Goal: Task Accomplishment & Management: Complete application form

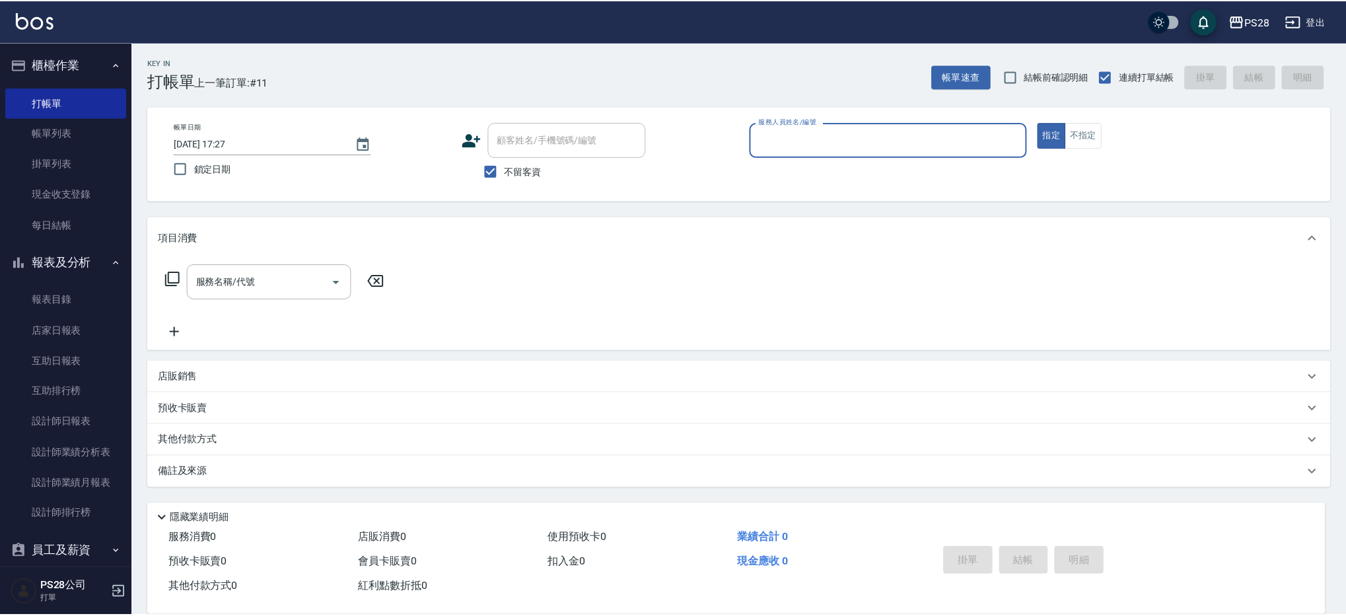
scroll to position [1, 0]
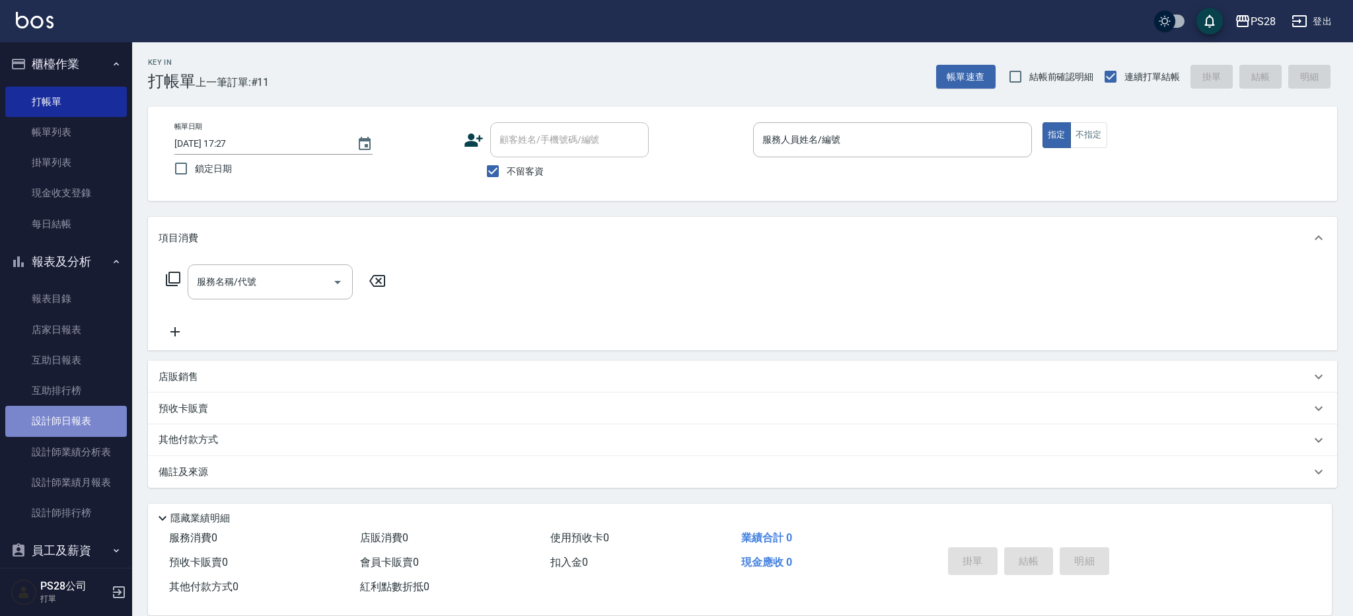
click at [87, 425] on link "設計師日報表" at bounding box center [66, 421] width 122 height 30
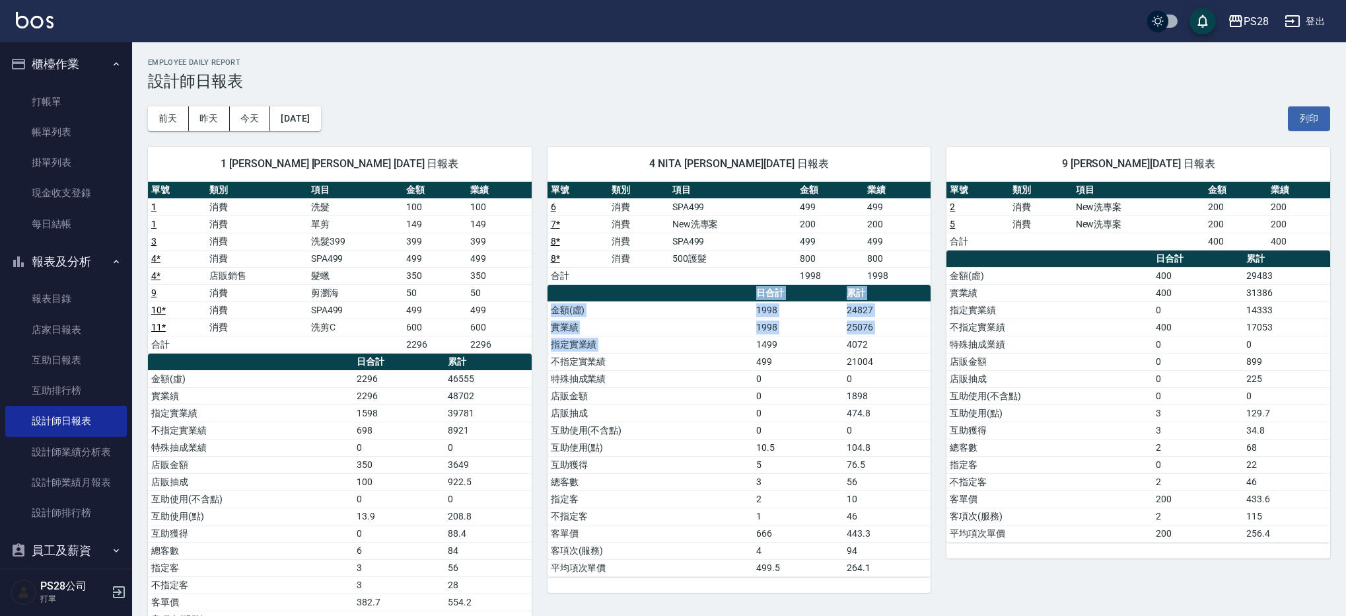
drag, startPoint x: 733, startPoint y: 295, endPoint x: 785, endPoint y: 336, distance: 66.2
click at [785, 336] on table "日合計 累計 金額(虛) 1998 24827 實業績 1998 25076 指定實業績 1499 4072 不指定實業績 499 21004 特殊抽成業績 …" at bounding box center [740, 431] width 384 height 292
click at [313, 125] on button "[DATE]" at bounding box center [295, 118] width 50 height 24
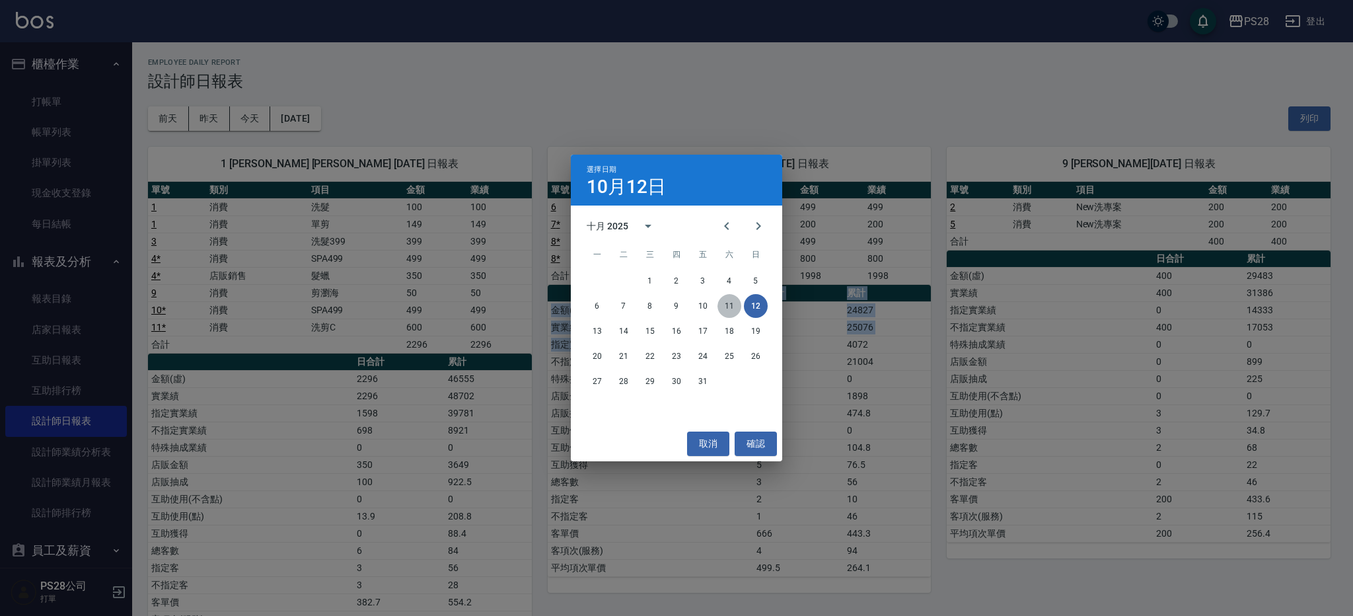
click at [721, 303] on button "11" at bounding box center [729, 306] width 24 height 24
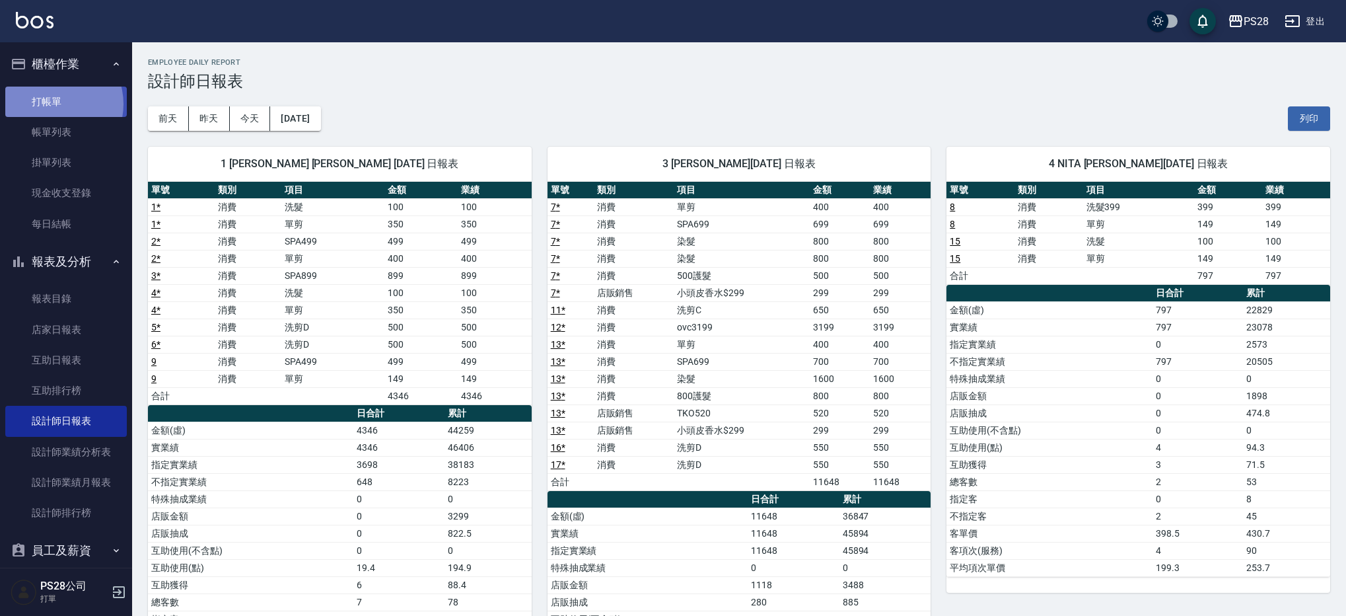
click at [52, 104] on link "打帳單" at bounding box center [66, 102] width 122 height 30
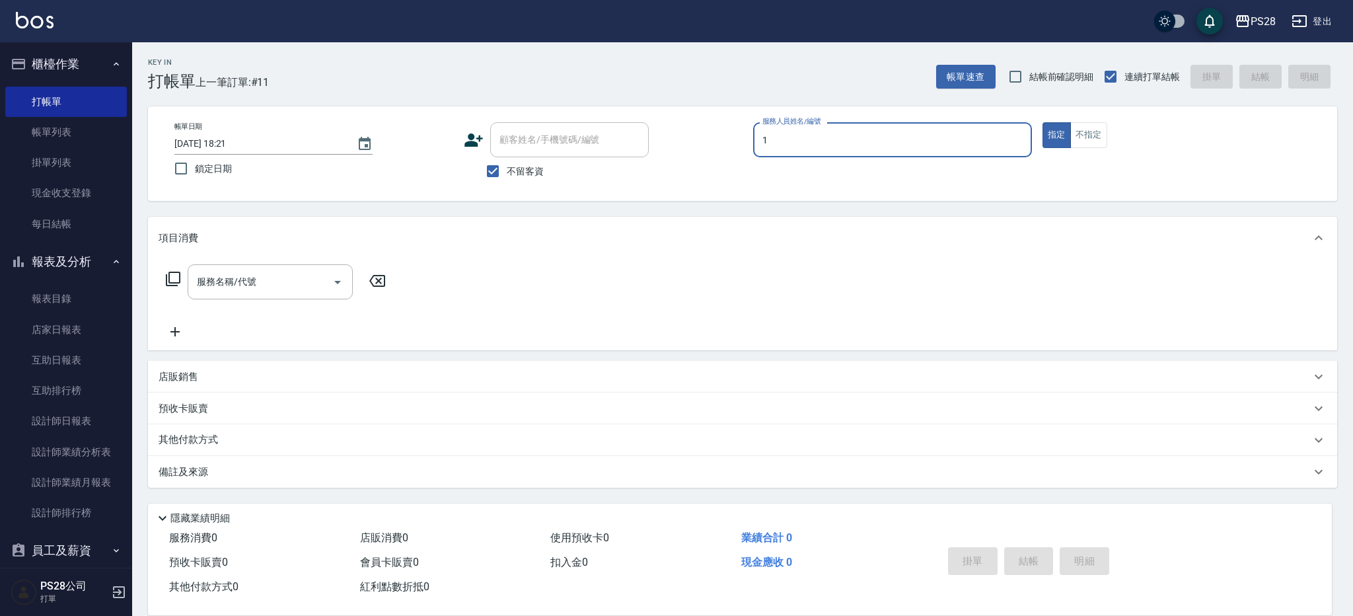
type input "[PERSON_NAME]-1"
type button "true"
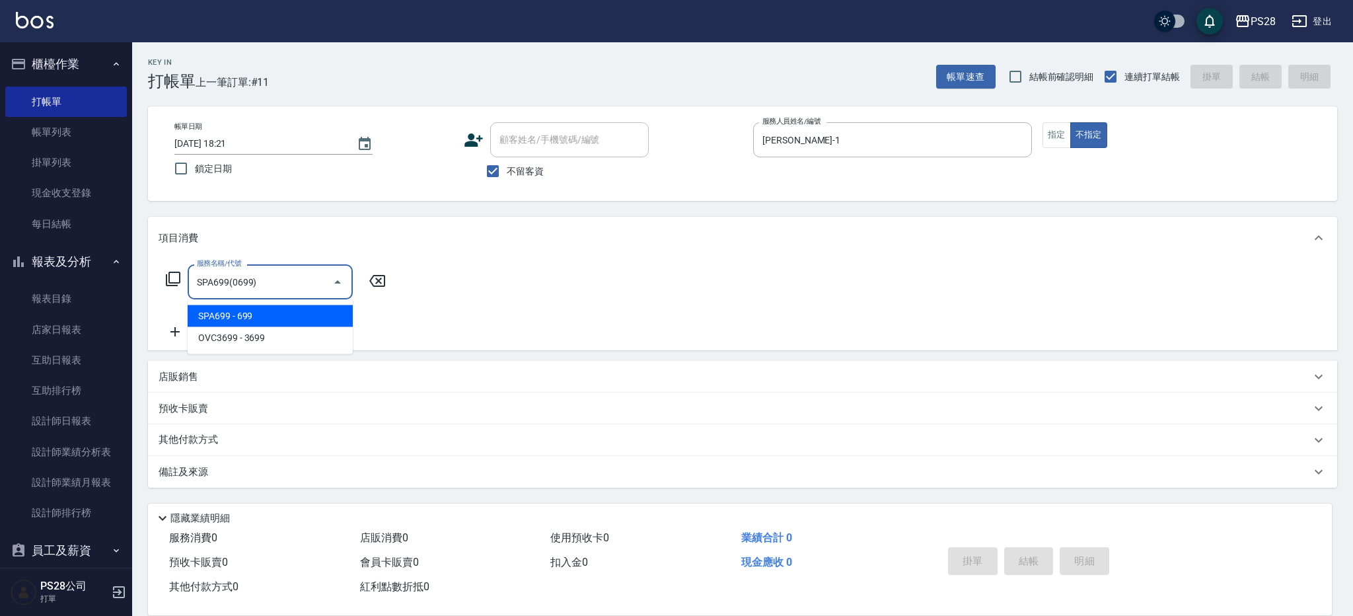
type input "SPA699(0699)"
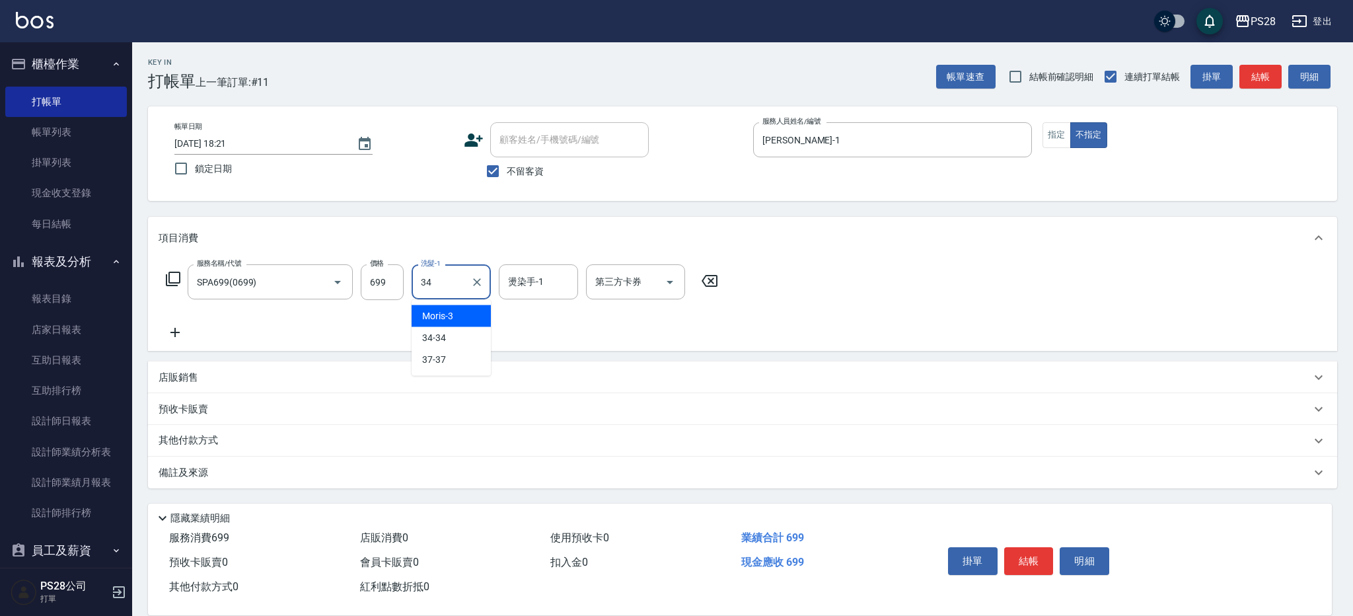
type input "34-34"
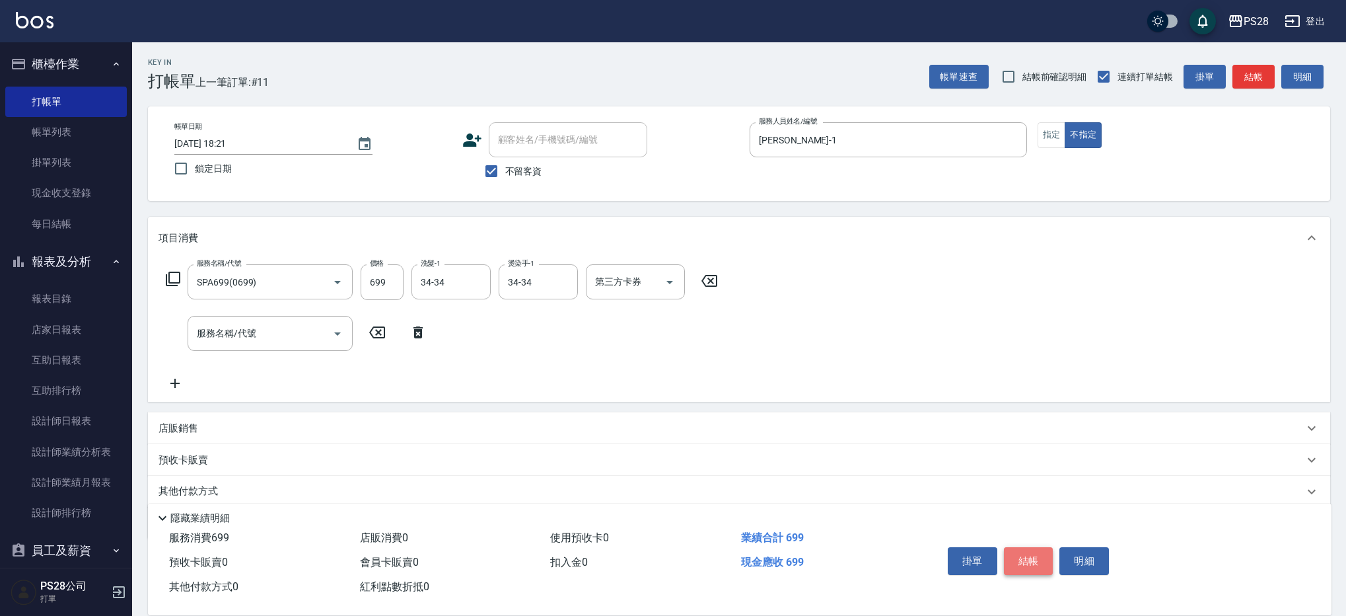
click at [1040, 559] on button "結帳" at bounding box center [1029, 561] width 50 height 28
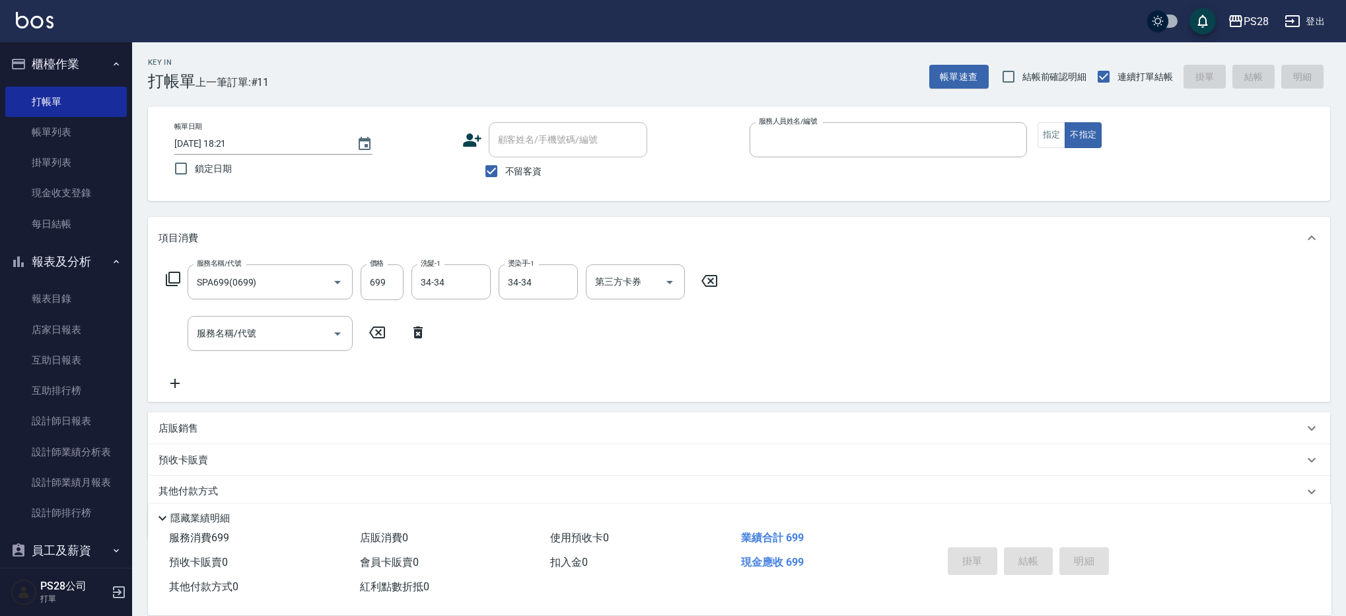
type input "[DATE] 18:51"
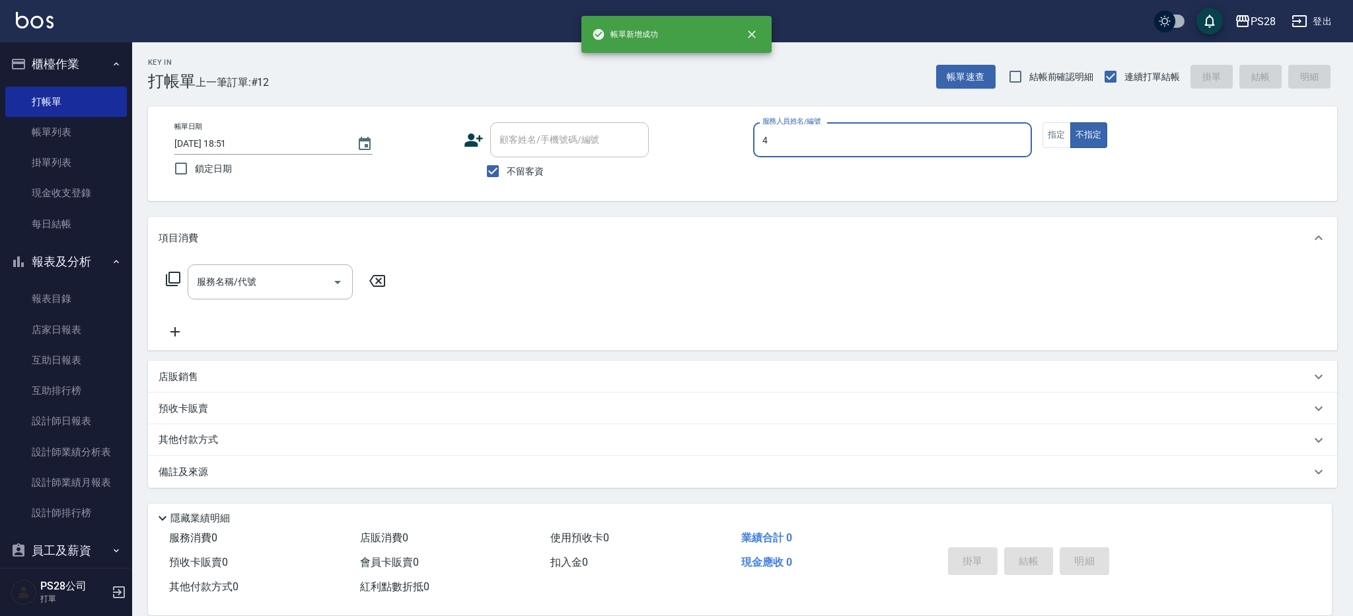
type input "NITA-4"
type button "false"
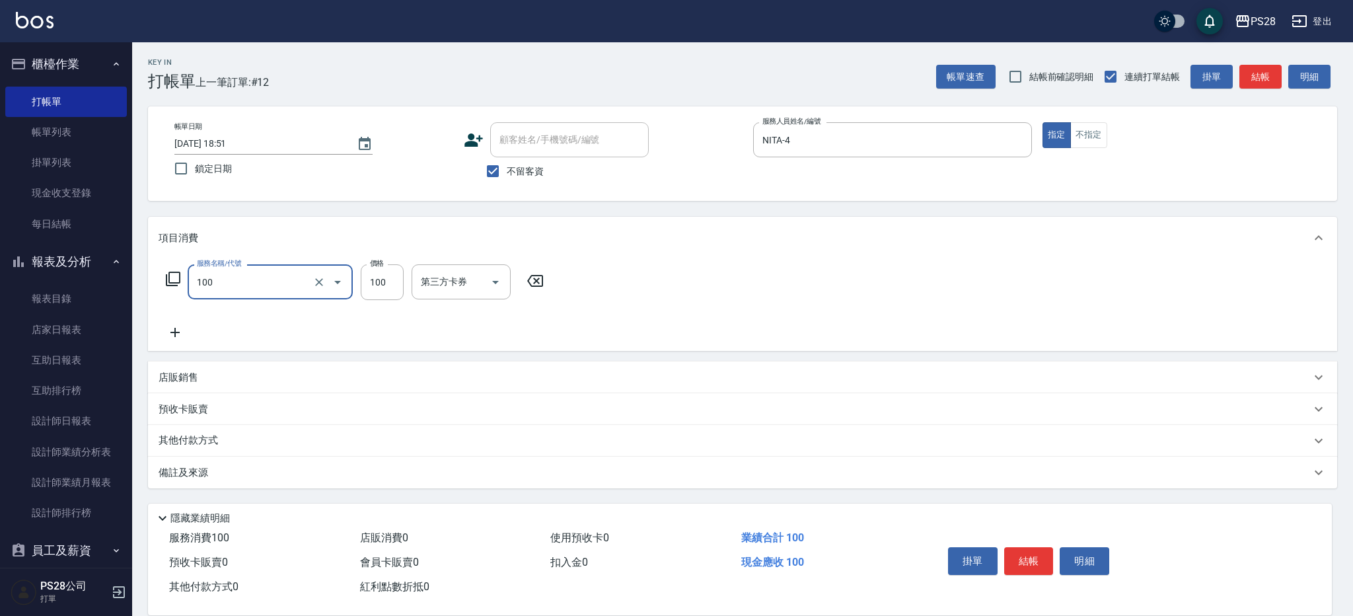
type input "洗髮(100)"
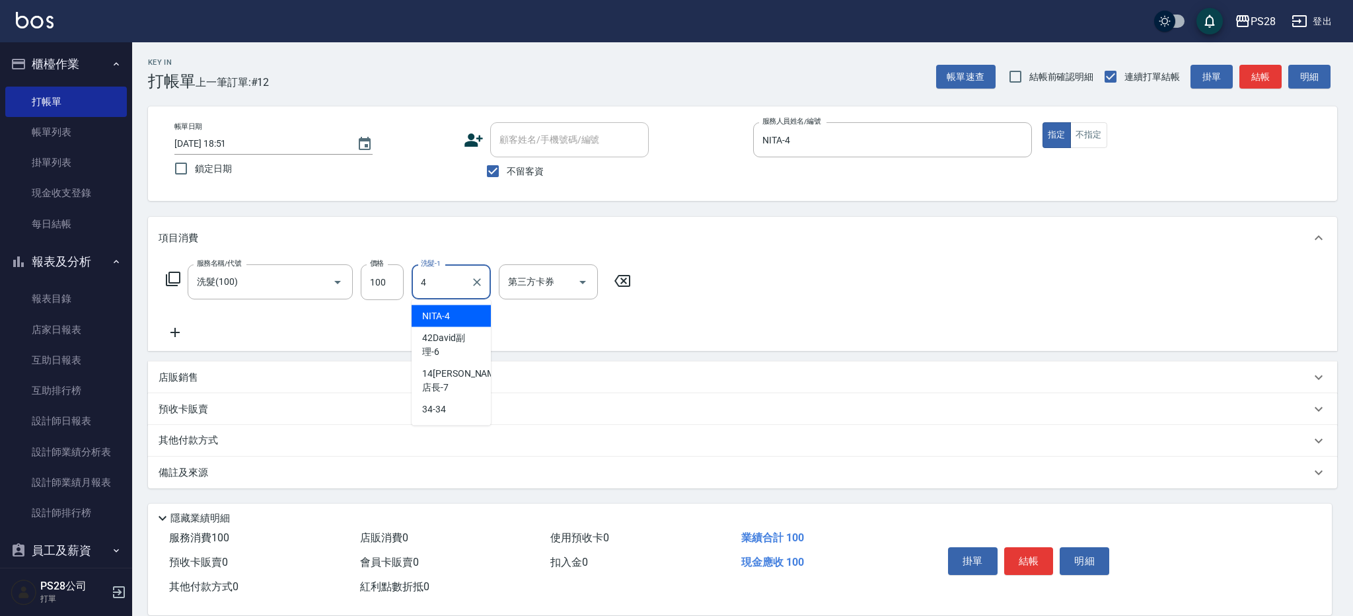
type input "NITA-4"
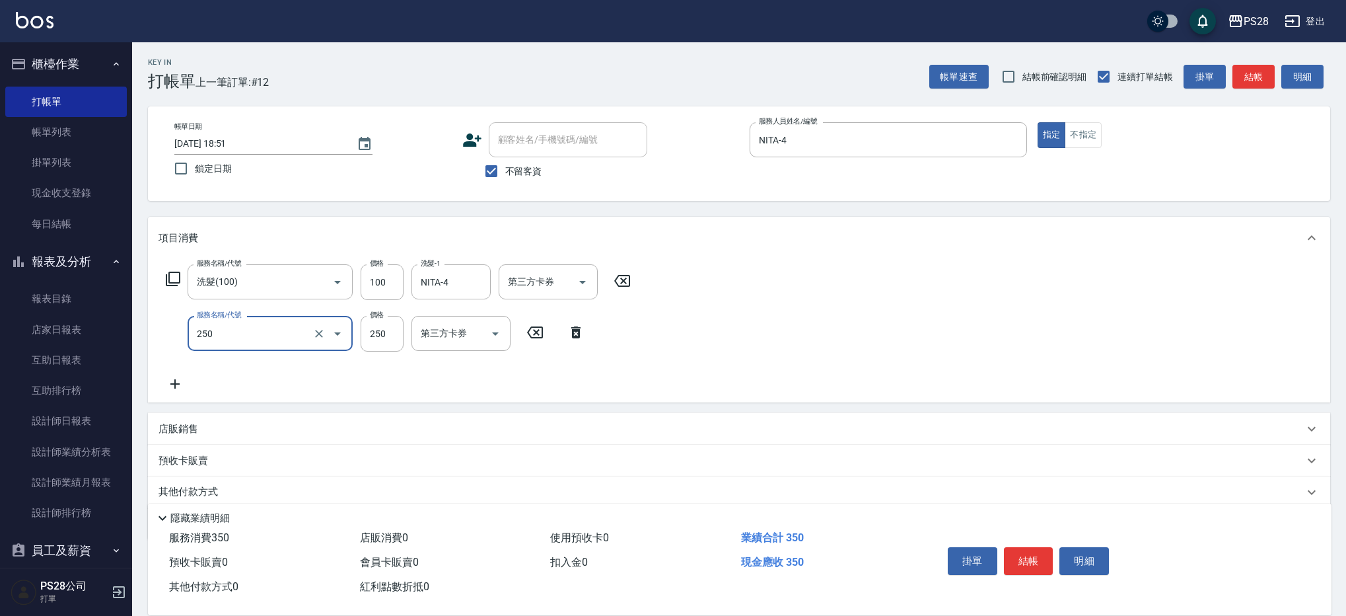
type input "單剪(250)"
type input "199"
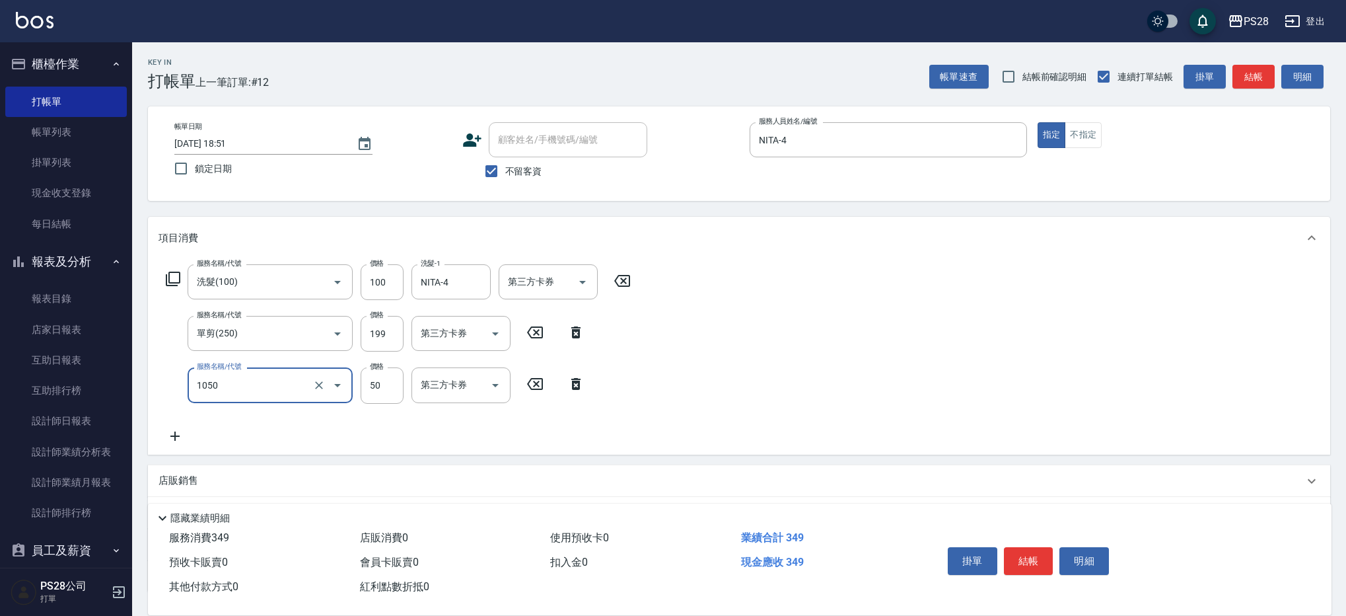
type input "精油(1050)"
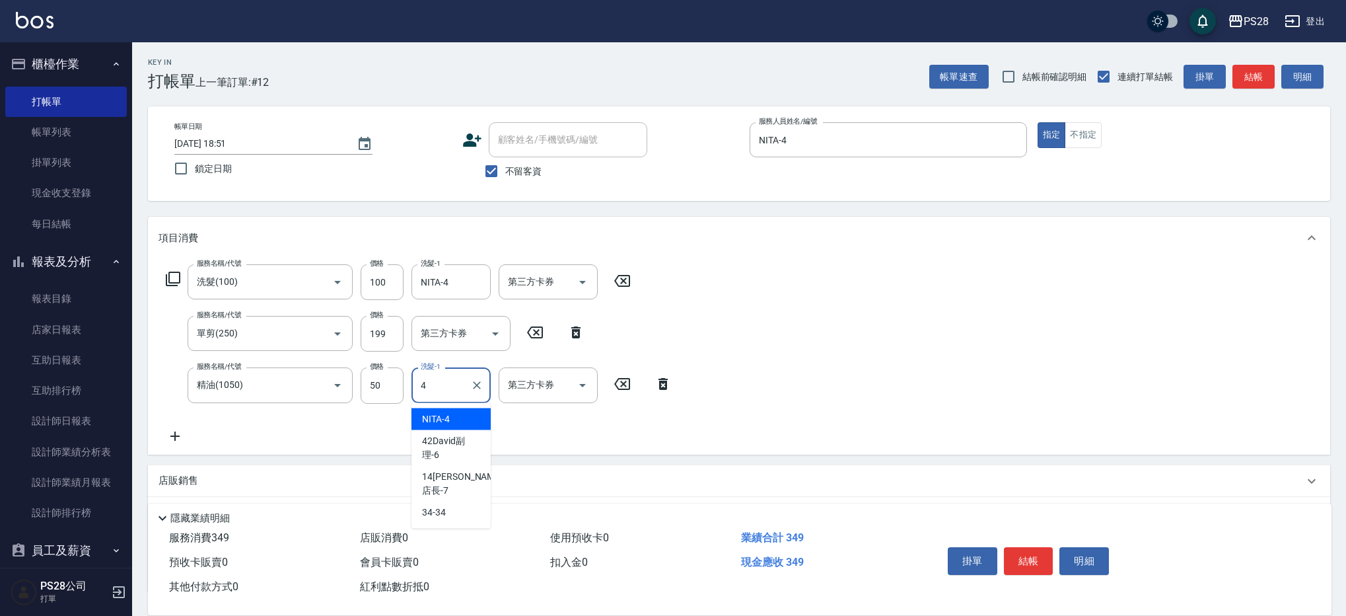
type input "NITA-4"
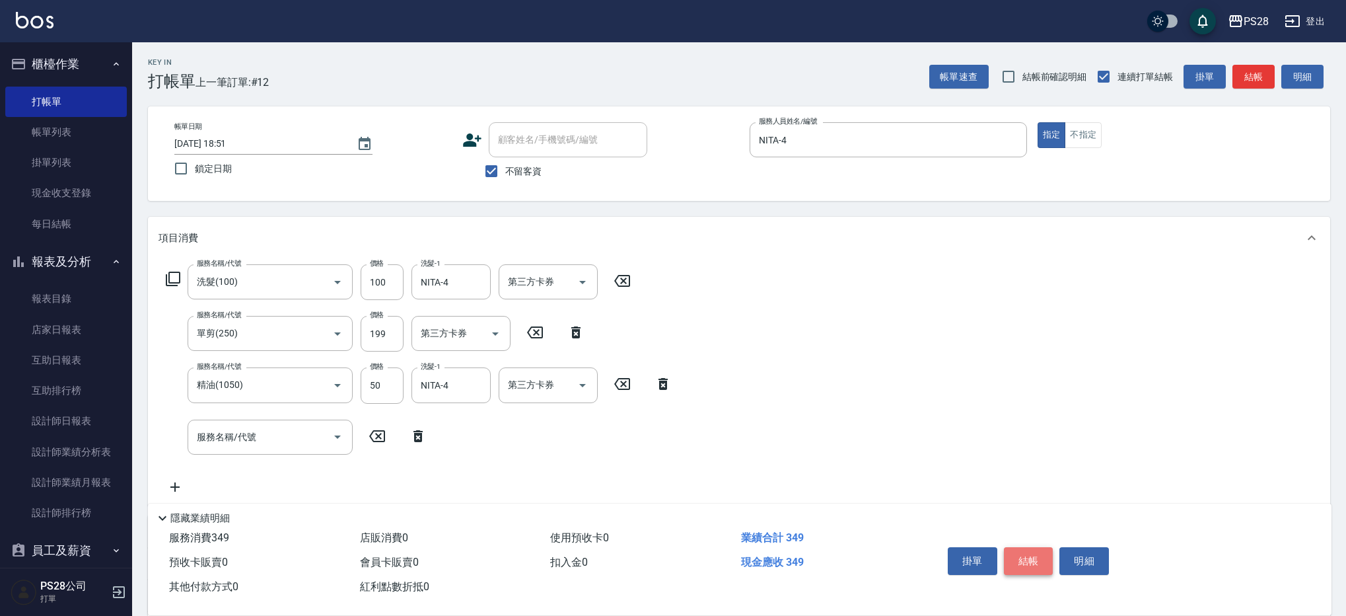
click at [1039, 555] on button "結帳" at bounding box center [1029, 561] width 50 height 28
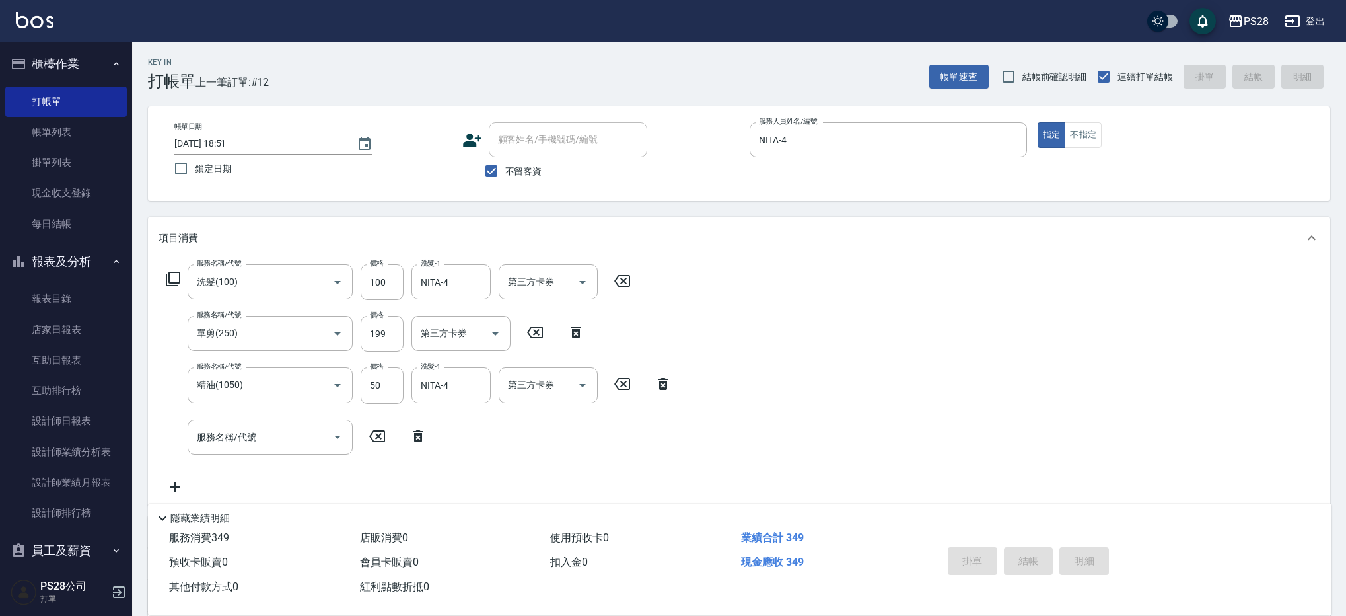
type input "[DATE] 18:52"
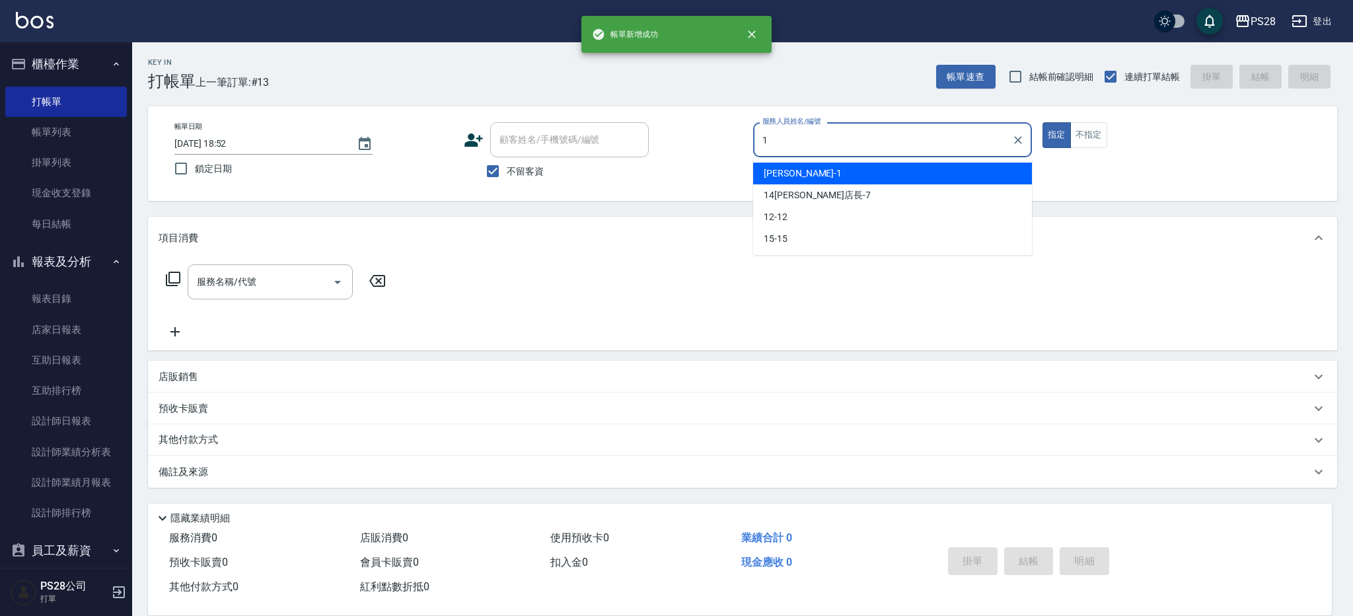
type input "[PERSON_NAME]-1"
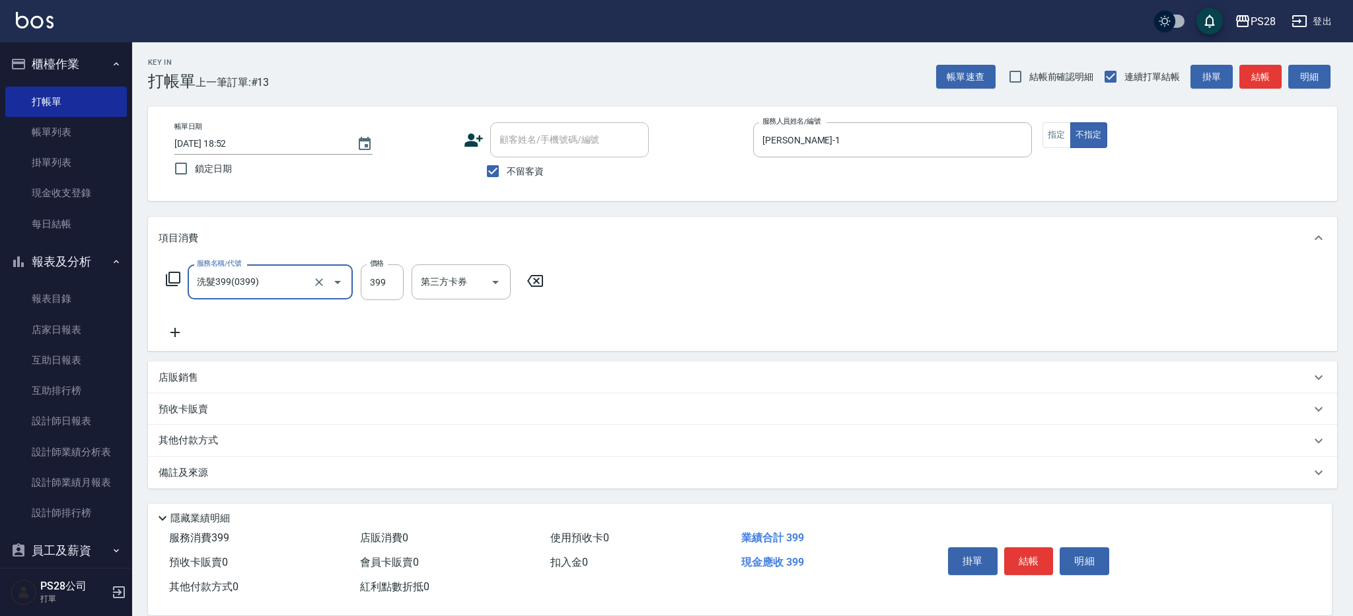
type input "洗髮399(0399)"
type input "34-34"
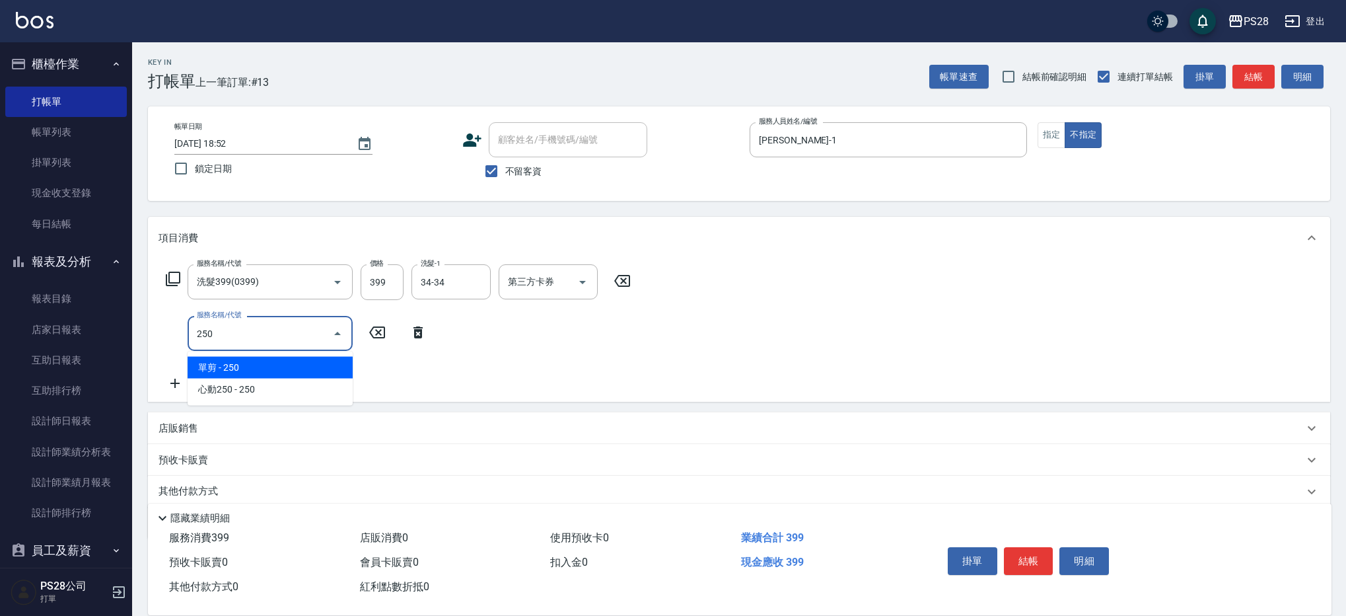
type input "單剪(250)"
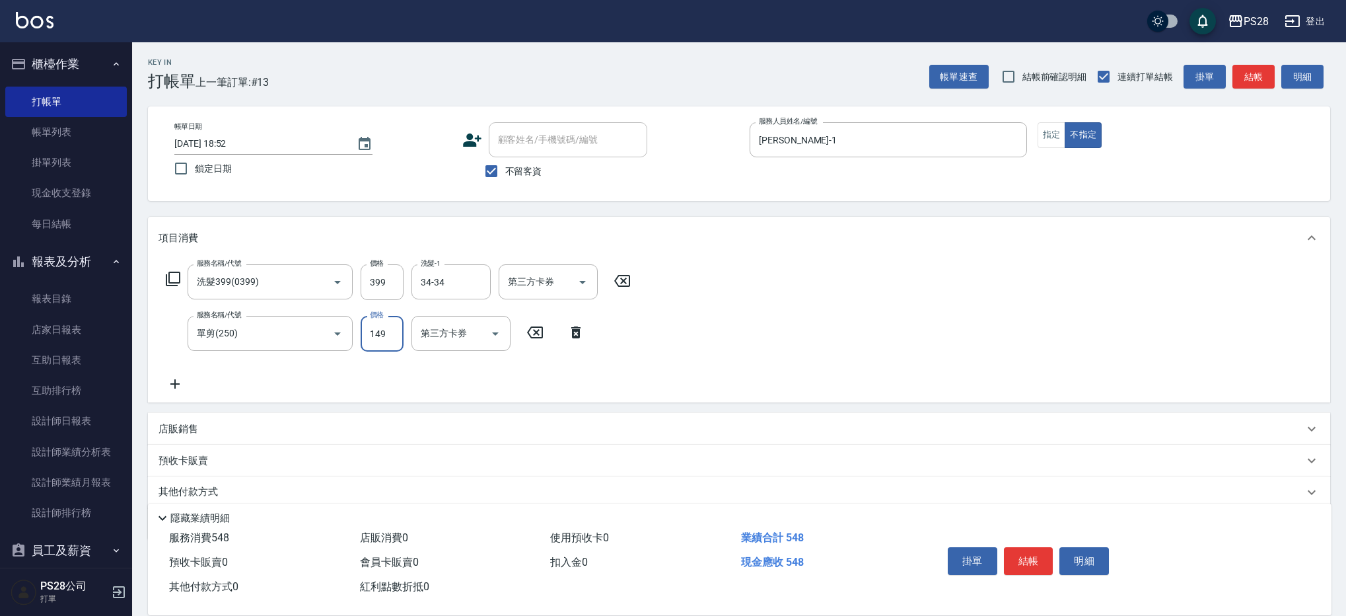
type input "149"
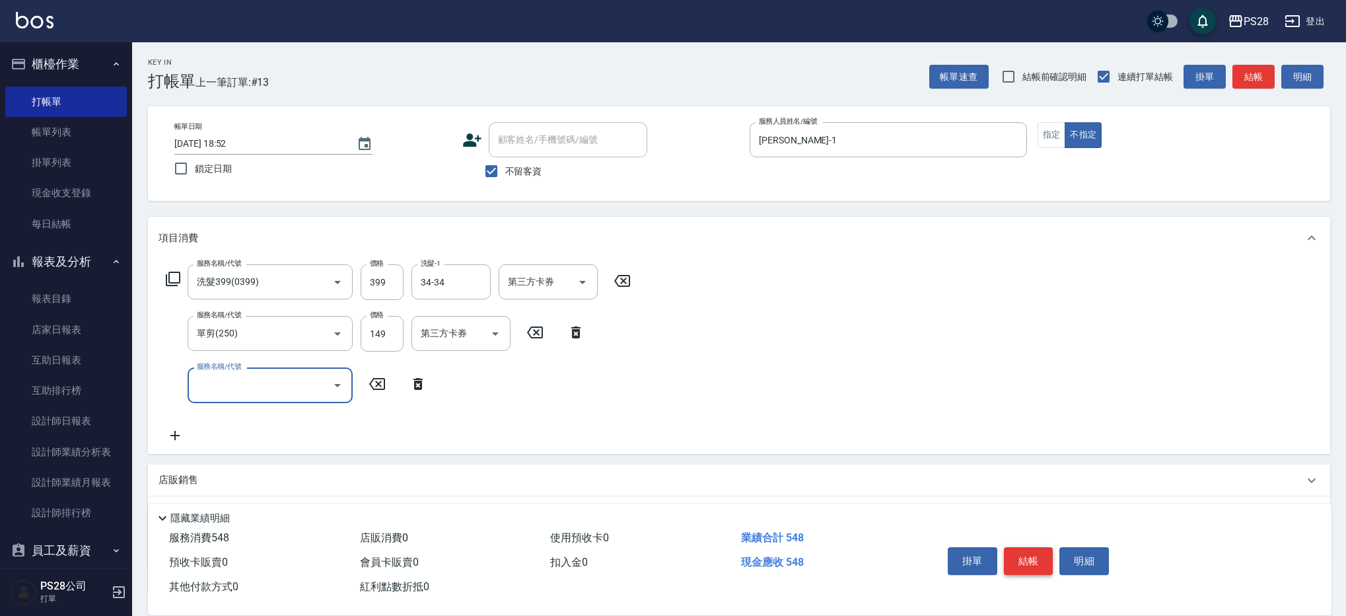
click at [1022, 557] on button "結帳" at bounding box center [1029, 561] width 50 height 28
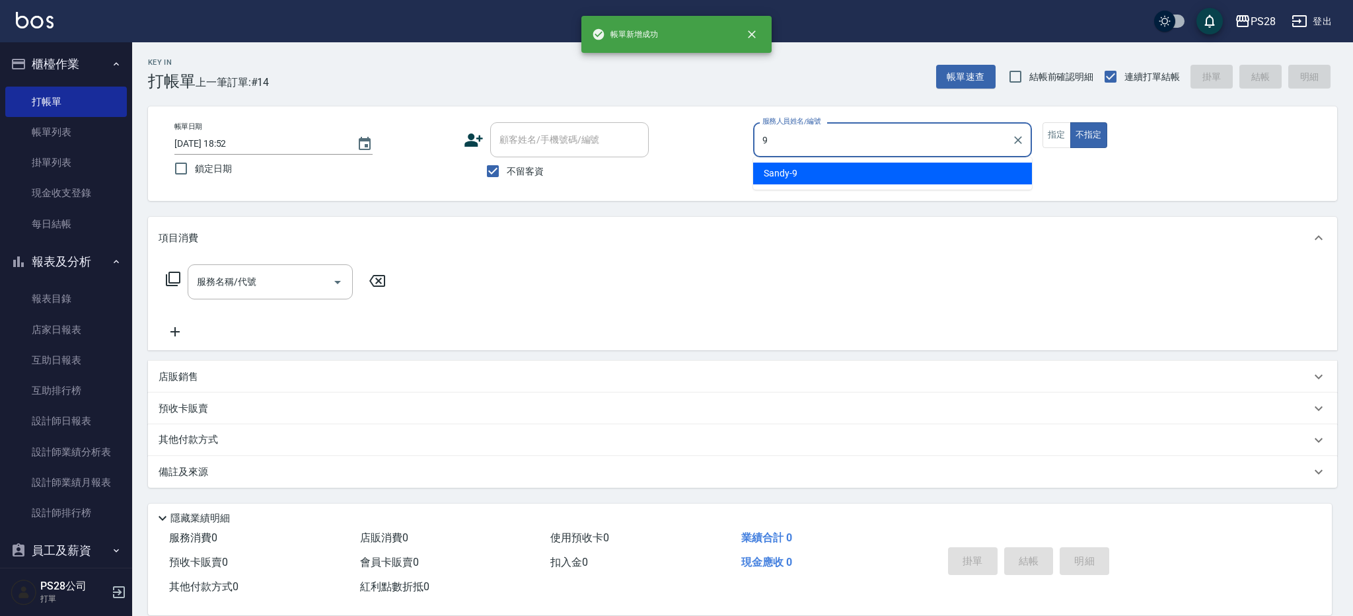
type input "Sandy-9"
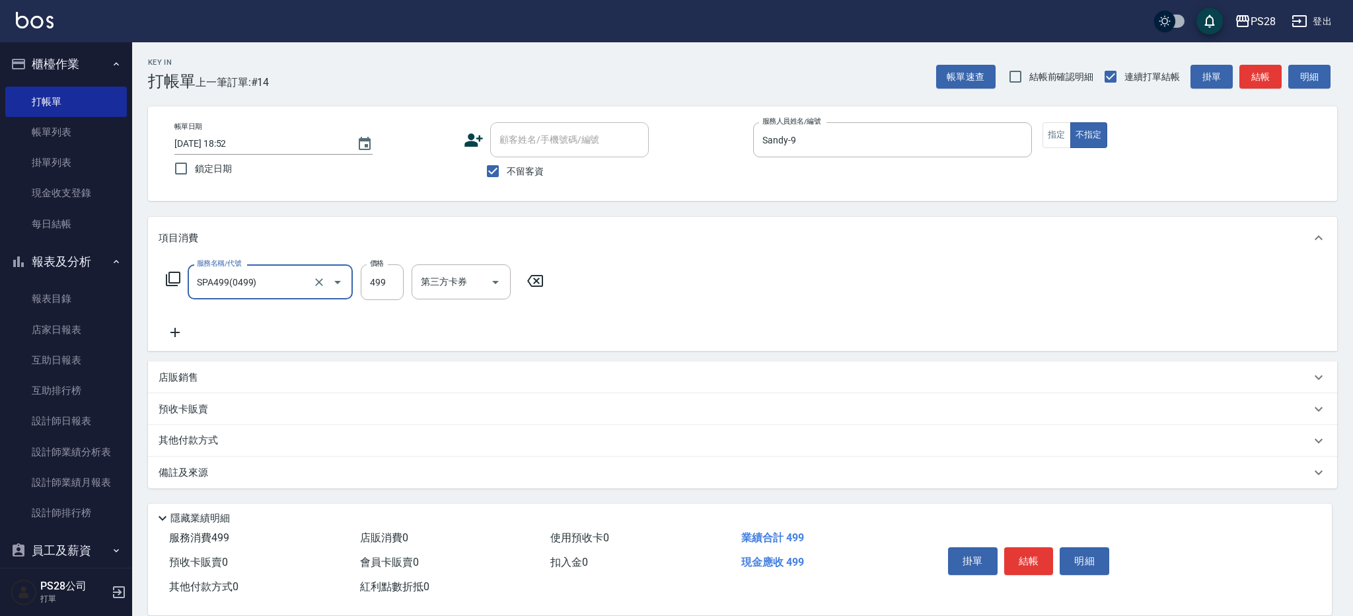
type input "SPA499(0499)"
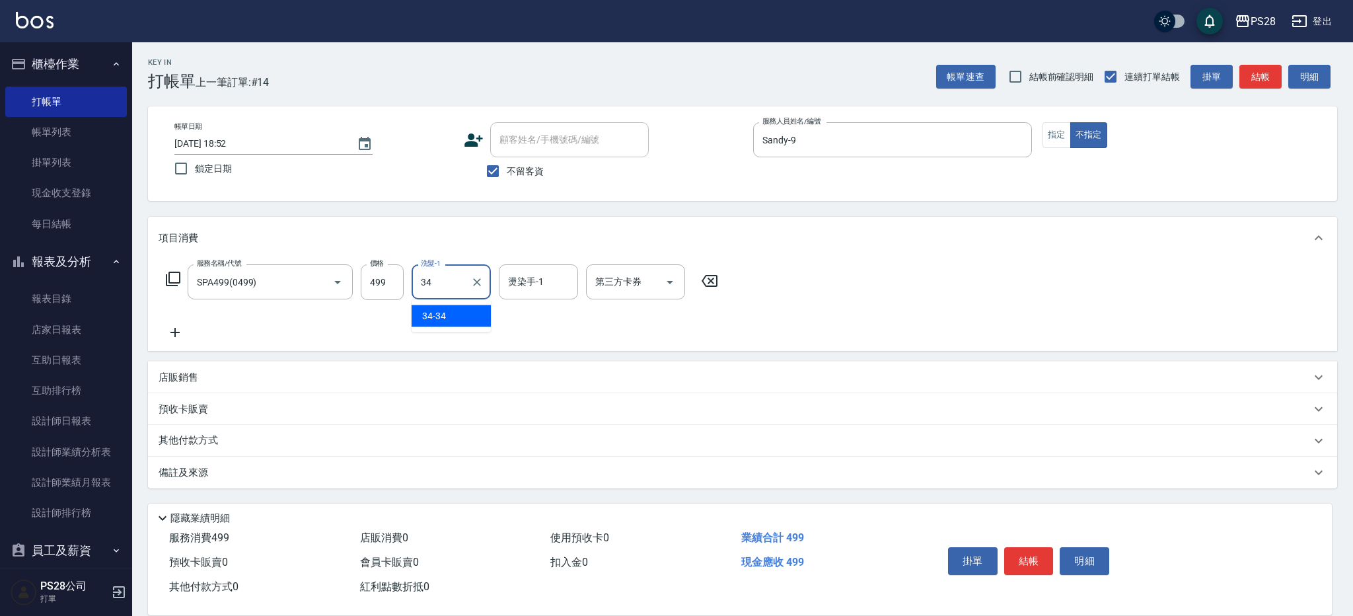
type input "34-34"
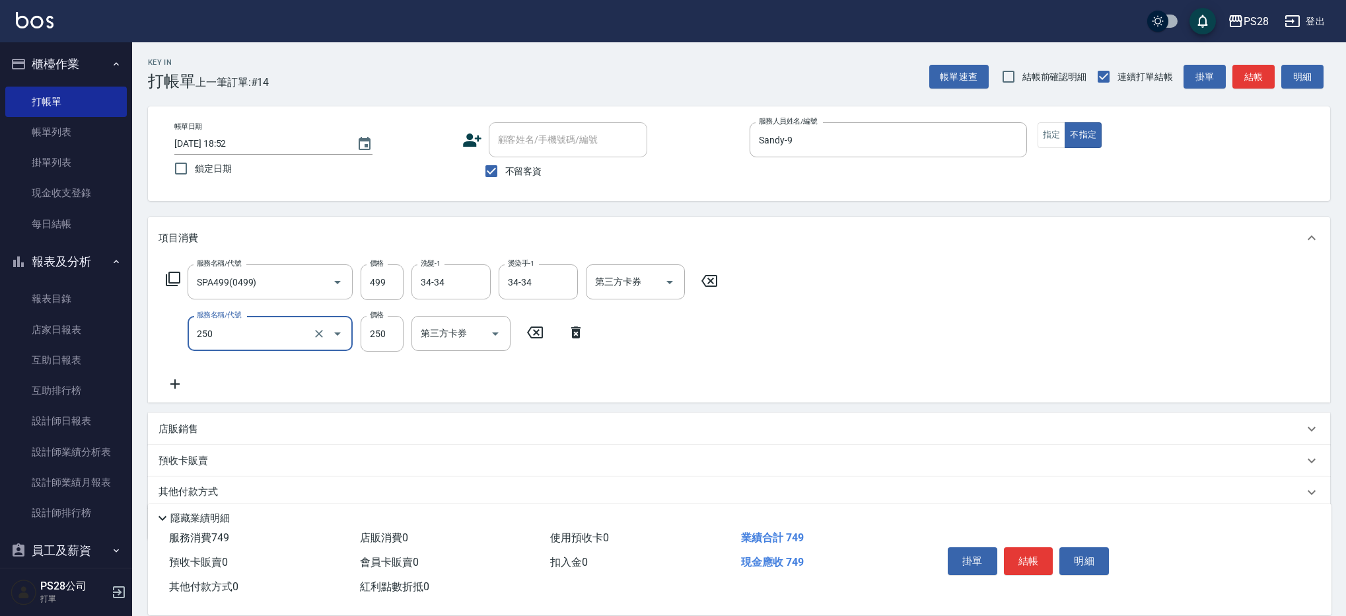
type input "單剪(250)"
type input "149"
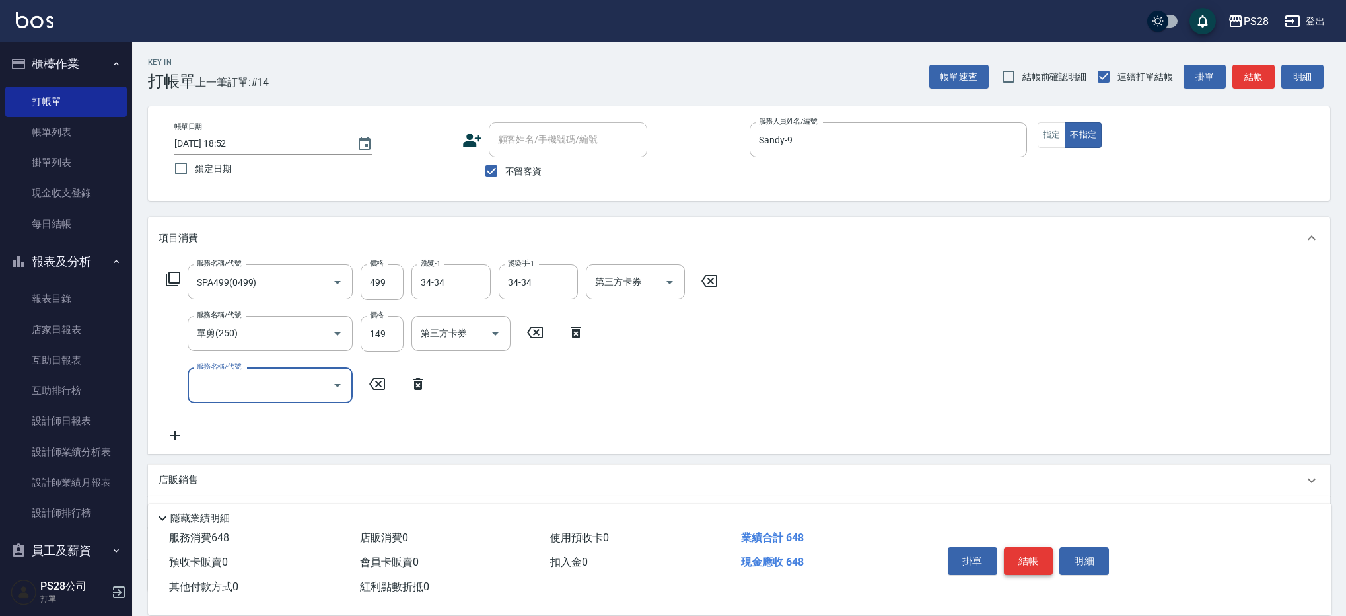
click at [1025, 547] on button "結帳" at bounding box center [1029, 561] width 50 height 28
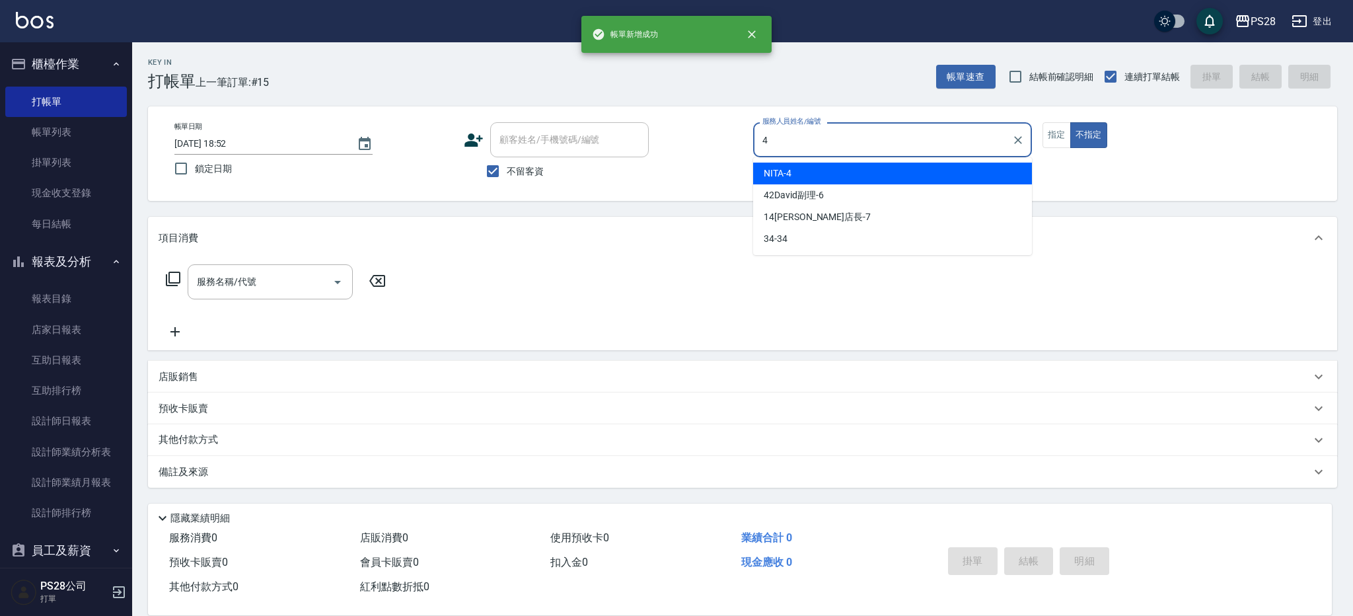
type input "NITA-4"
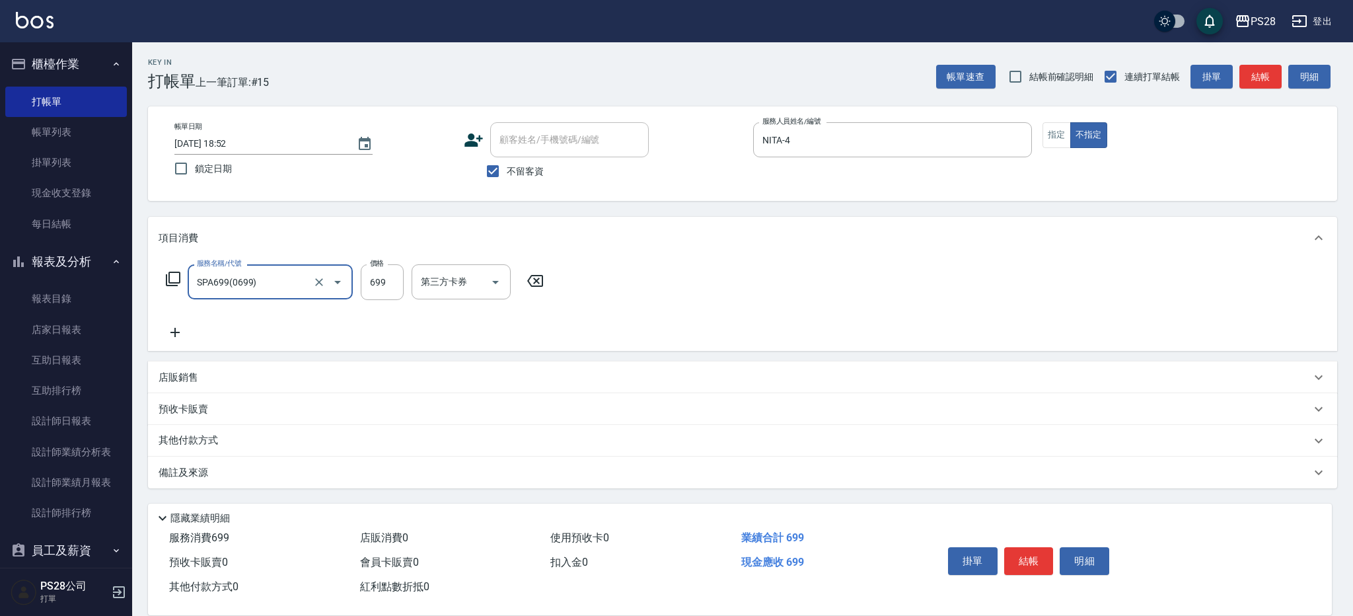
type input "SPA699(0699)"
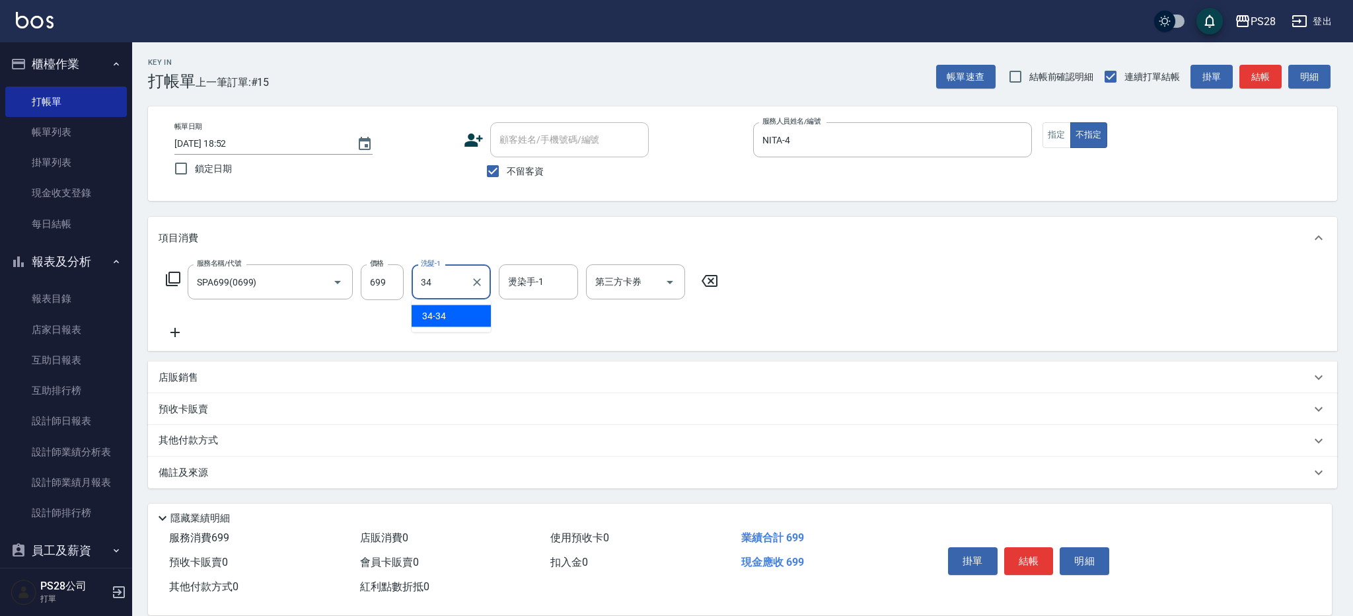
type input "34-34"
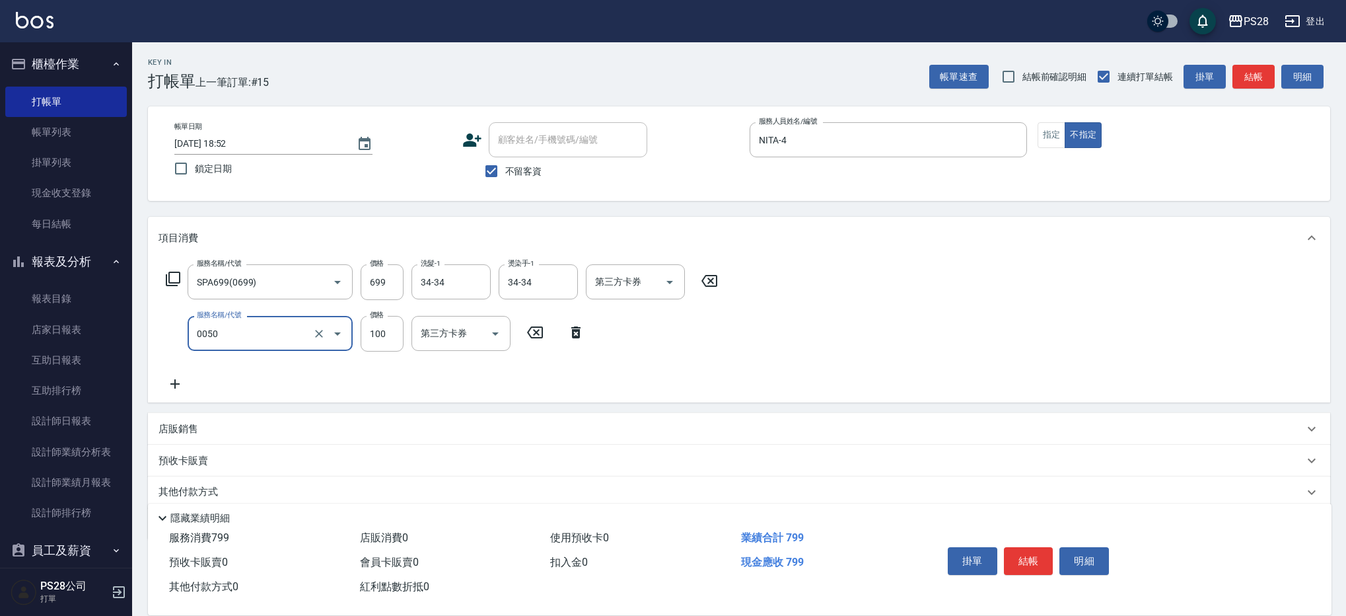
type input "剪瀏海(0050)"
type input "50"
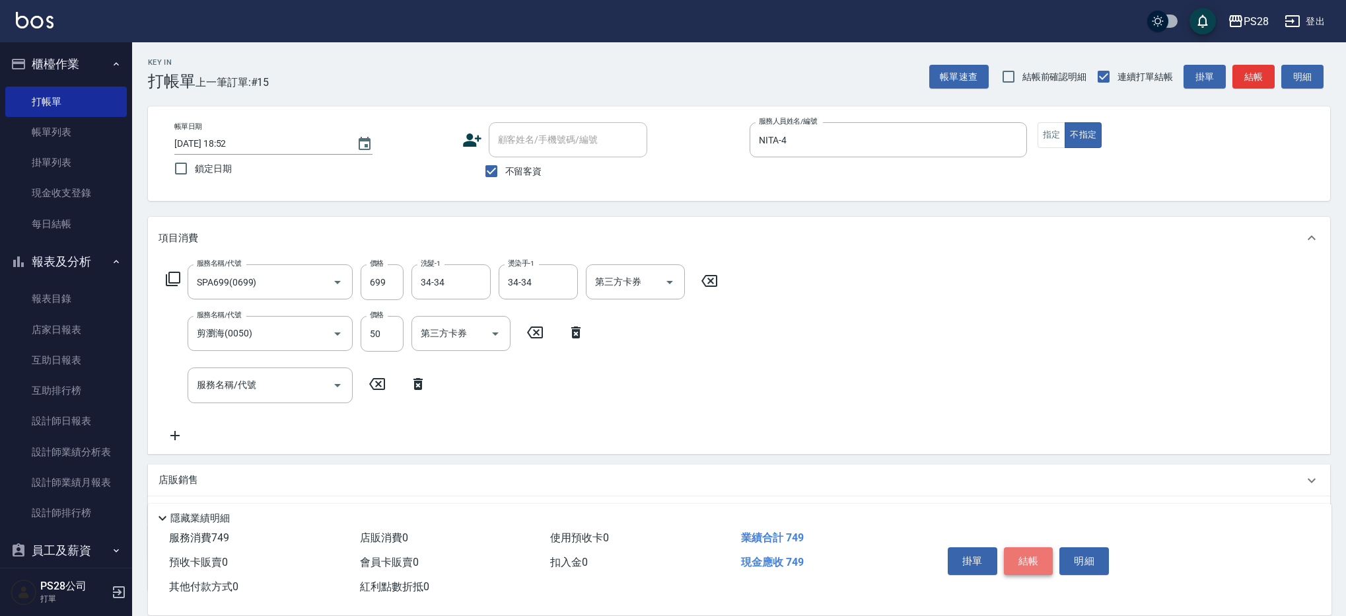
click at [1026, 551] on button "結帳" at bounding box center [1029, 561] width 50 height 28
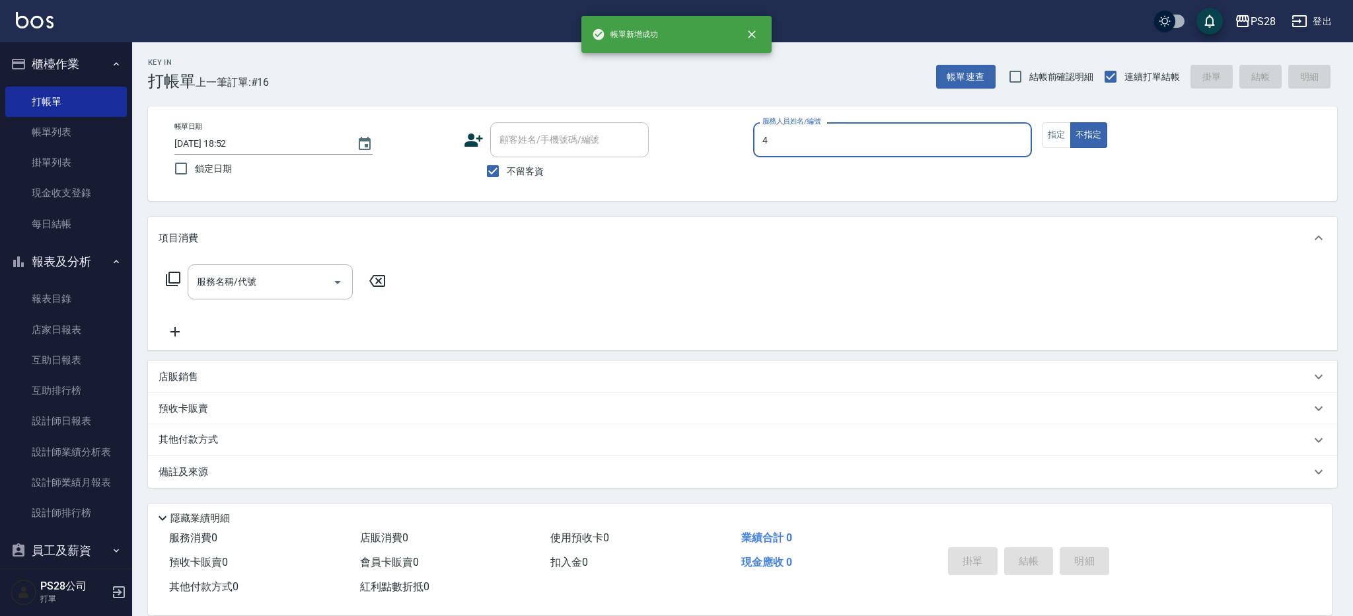
type input "NITA-4"
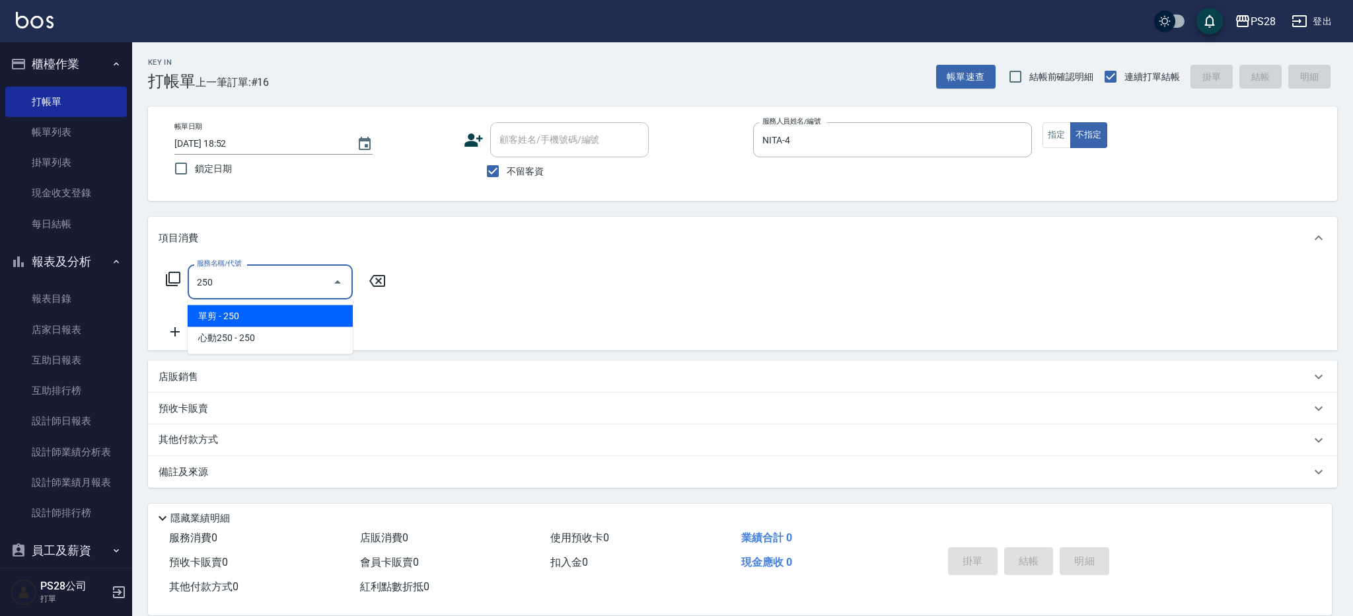
type input "單剪(250)"
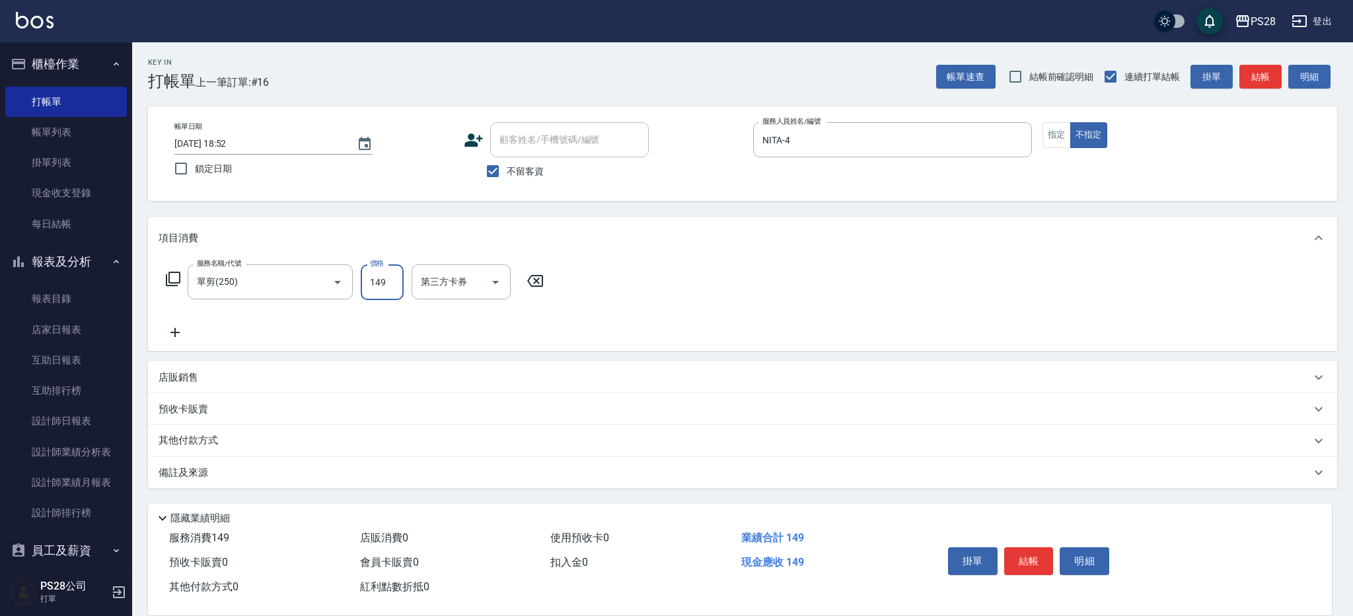
type input "149"
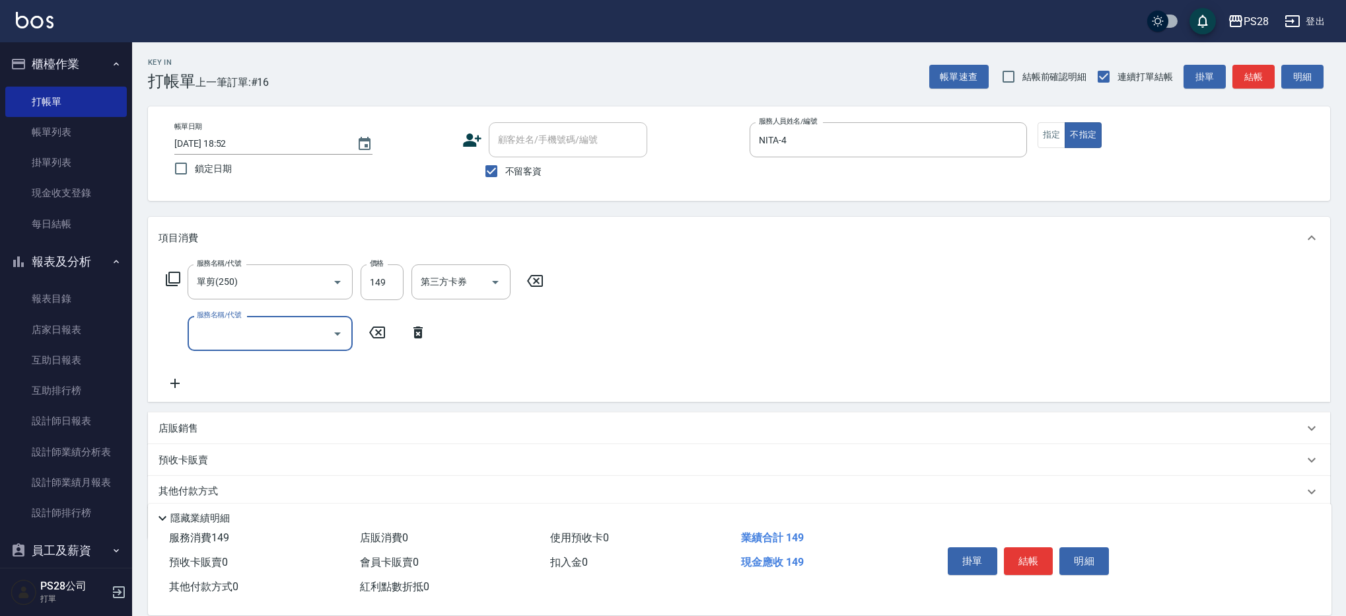
click at [1021, 550] on button "結帳" at bounding box center [1029, 561] width 50 height 28
